Goal: Check status: Check status

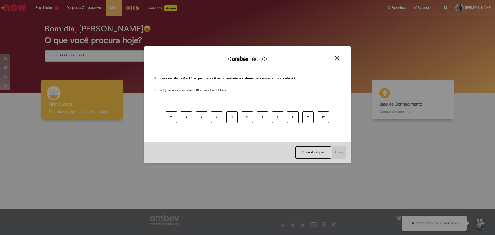
click at [339, 59] on button "Close" at bounding box center [337, 58] width 7 height 4
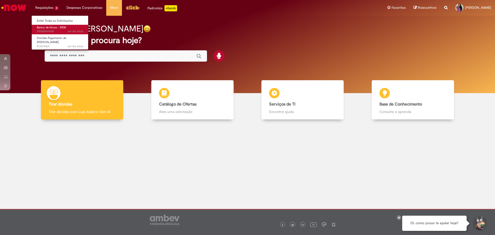
click at [54, 30] on span "um dia atrás um dia atrás SR000591098" at bounding box center [60, 31] width 46 height 4
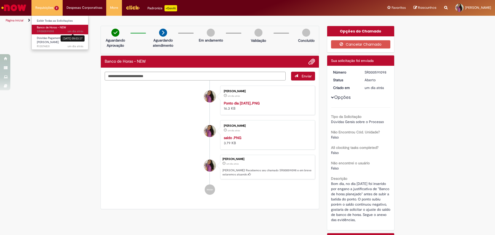
click at [63, 39] on div "[DATE] 09:03:17" at bounding box center [73, 38] width 24 height 6
click at [46, 44] on span "um dia atrás um dia atrás R13574831" at bounding box center [60, 46] width 46 height 4
click at [53, 38] on span "Dúvidas Pagamento de [PERSON_NAME]" at bounding box center [51, 40] width 29 height 8
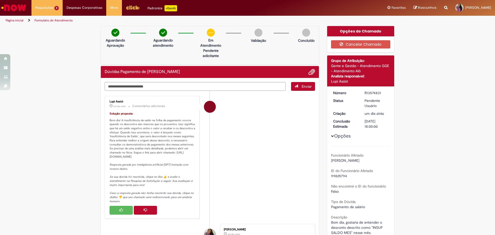
click at [122, 215] on button "Histórico de tíquete" at bounding box center [121, 210] width 23 height 9
click at [114, 215] on button "Histórico de tíquete" at bounding box center [121, 210] width 23 height 9
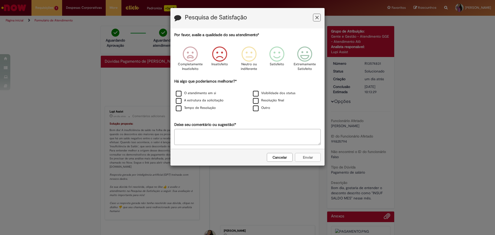
click at [217, 60] on icon "Feedback" at bounding box center [219, 53] width 19 height 15
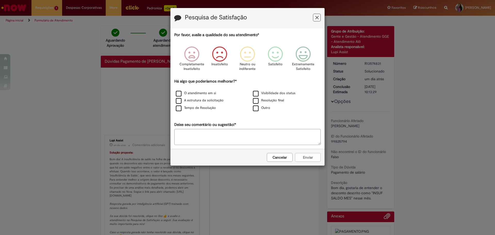
click at [319, 16] on button "Feedback" at bounding box center [317, 18] width 8 height 8
